Goal: Find specific page/section: Find specific page/section

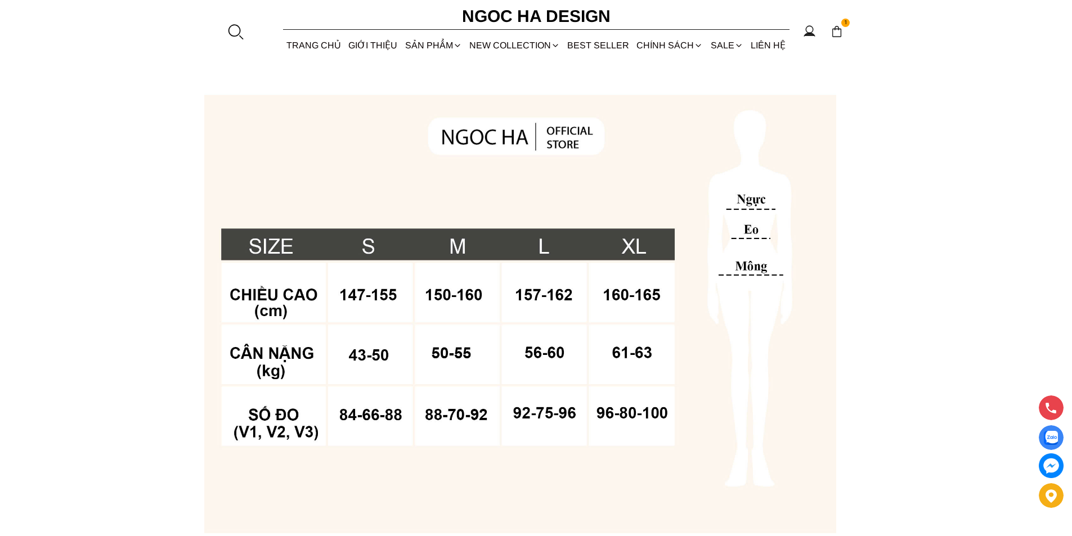
click at [230, 28] on div at bounding box center [235, 31] width 17 height 17
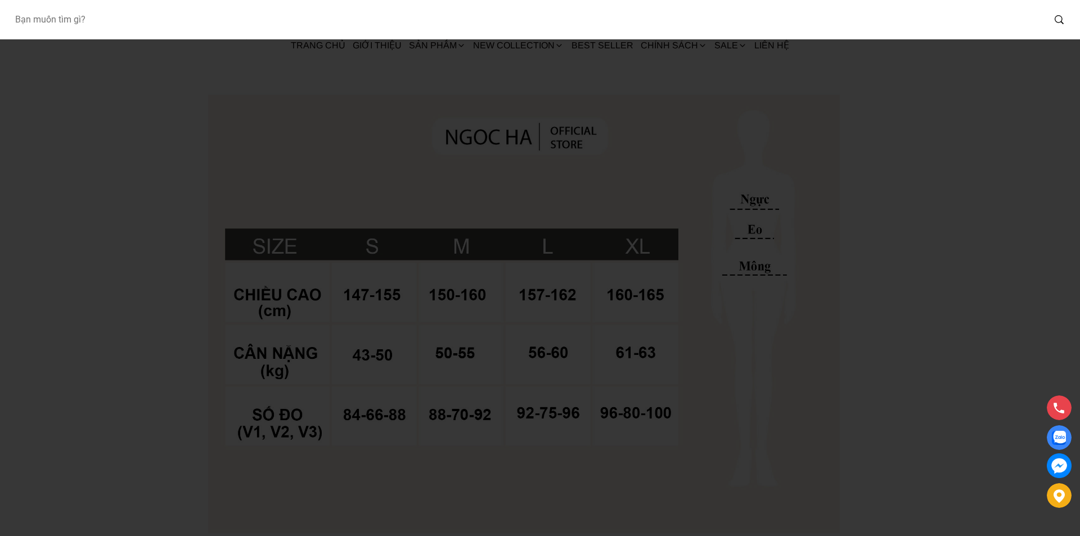
click at [176, 20] on input "Input search Bạn muốn tìm gì?" at bounding box center [525, 20] width 1039 height 26
type input "D1006"
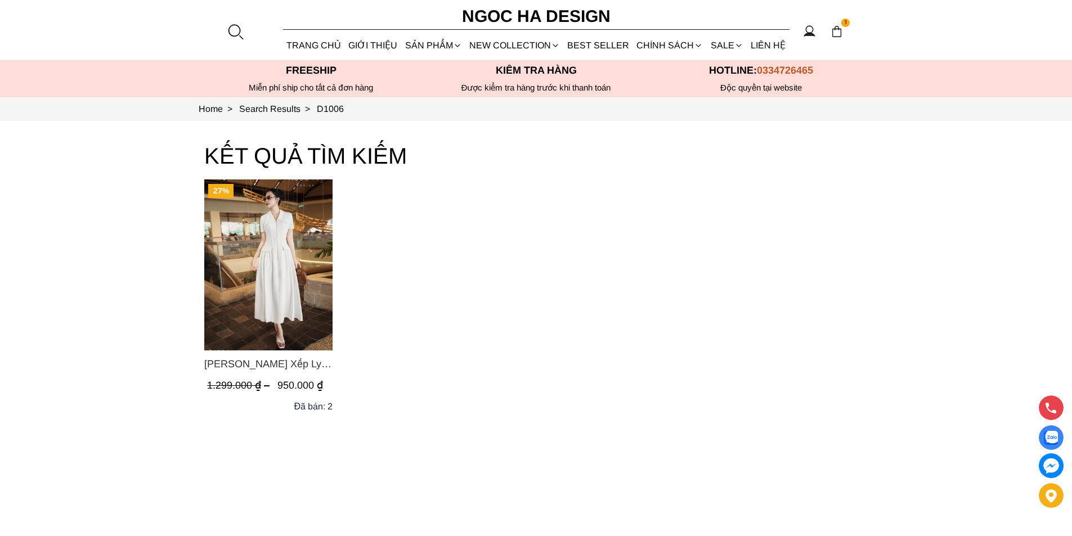
click at [263, 238] on img "Product image - Ella Dress_Đầm Xếp Ly Xòe Khóa Đồng Màu Trắng D1006" at bounding box center [268, 265] width 128 height 171
